Goal: Register for event/course

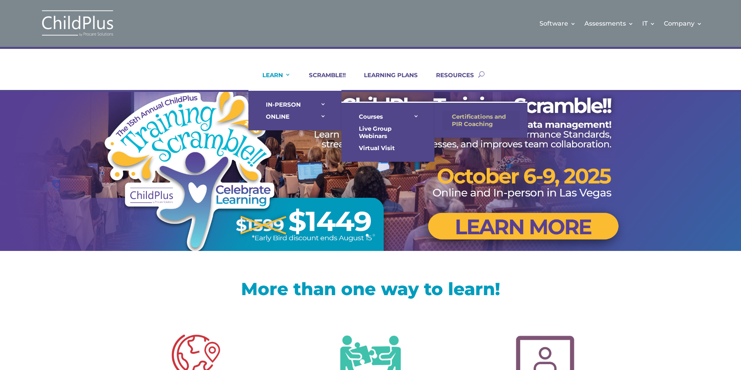
click at [469, 119] on link "Certifications and PIR Coaching" at bounding box center [480, 119] width 77 height 19
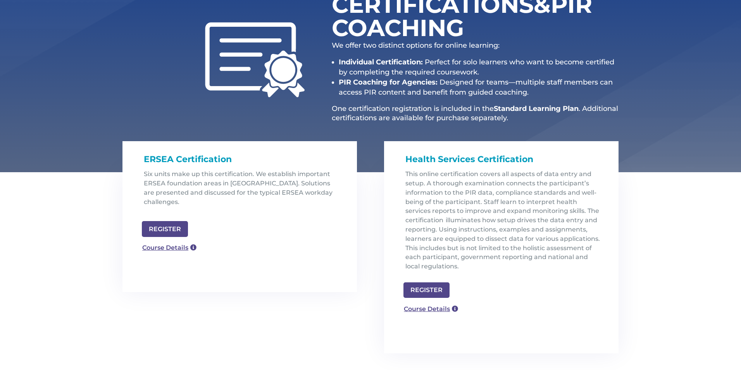
scroll to position [124, 0]
click at [175, 240] on link "Course Details" at bounding box center [166, 246] width 56 height 12
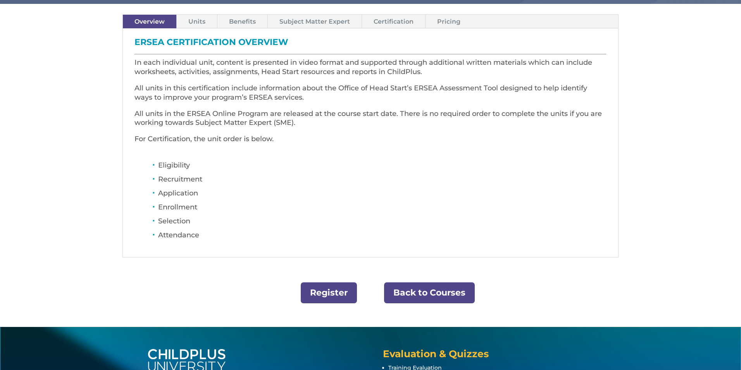
scroll to position [236, 0]
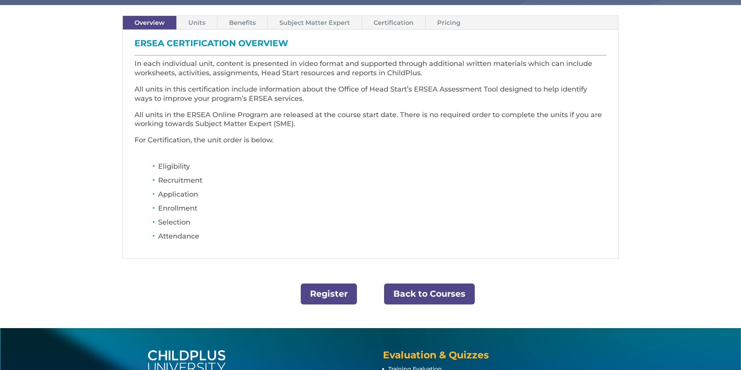
click at [191, 22] on link "Units" at bounding box center [197, 23] width 40 height 14
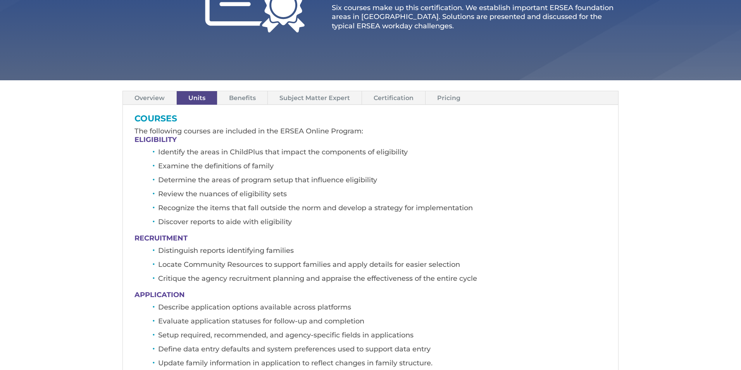
scroll to position [143, 0]
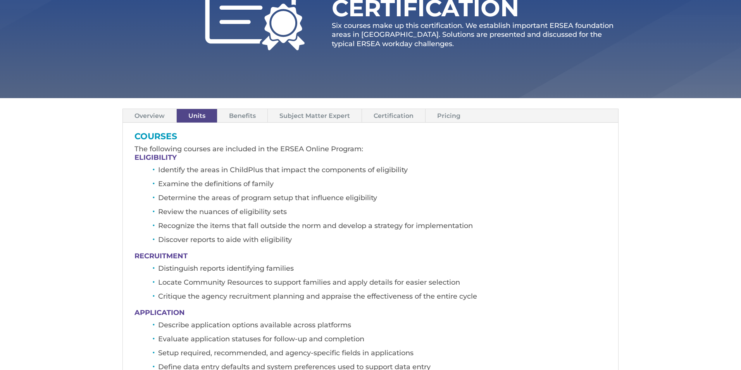
click at [235, 117] on link "Benefits" at bounding box center [242, 116] width 50 height 14
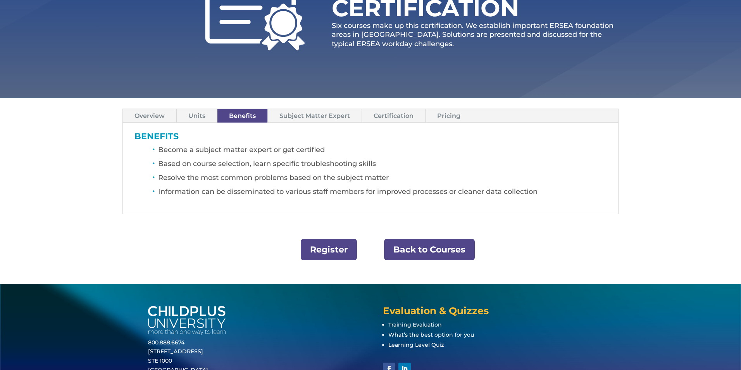
click at [297, 118] on link "Subject Matter Expert" at bounding box center [315, 116] width 94 height 14
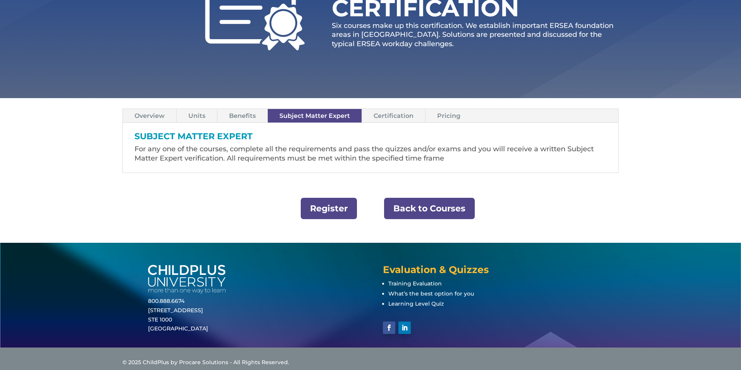
click at [379, 120] on link "Certification" at bounding box center [393, 116] width 63 height 14
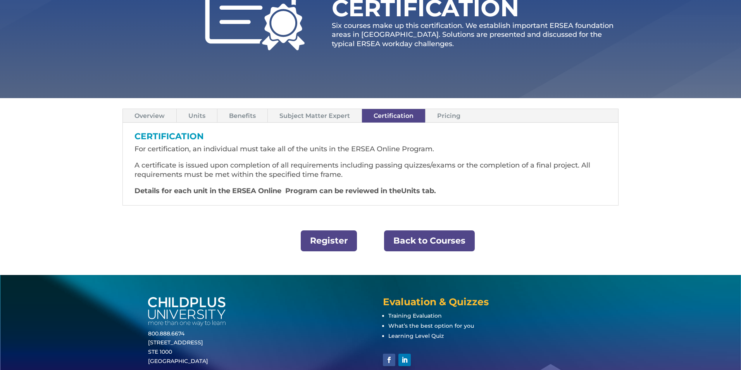
click at [444, 119] on link "Pricing" at bounding box center [448, 116] width 46 height 14
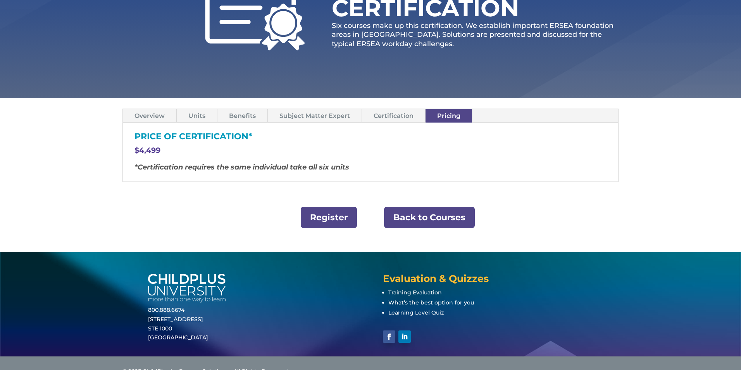
scroll to position [160, 0]
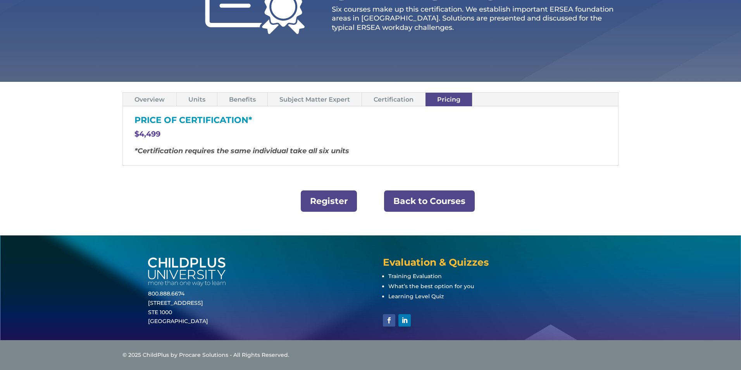
click at [159, 104] on link "Overview" at bounding box center [149, 100] width 53 height 14
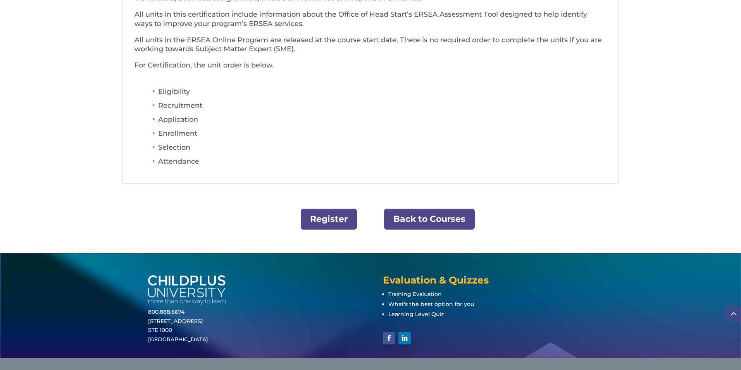
scroll to position [315, 0]
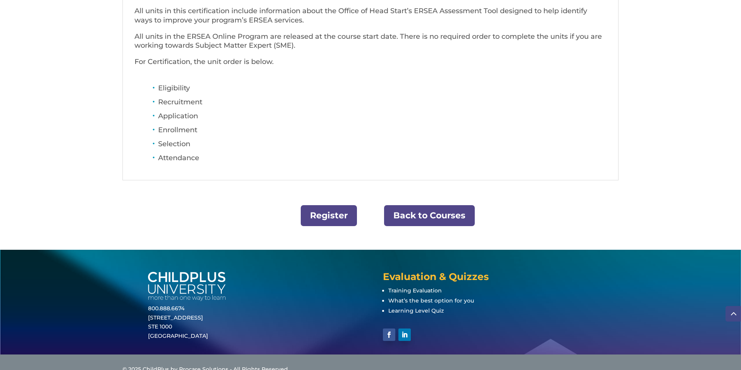
click at [337, 219] on link "Register" at bounding box center [329, 215] width 56 height 21
